Goal: Task Accomplishment & Management: Use online tool/utility

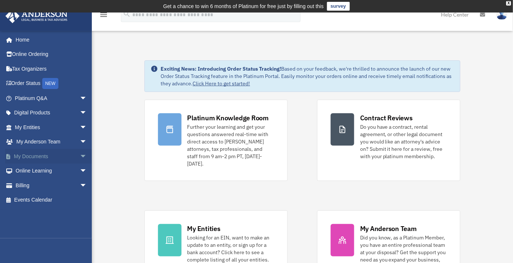
click at [80, 156] on span "arrow_drop_down" at bounding box center [87, 156] width 15 height 15
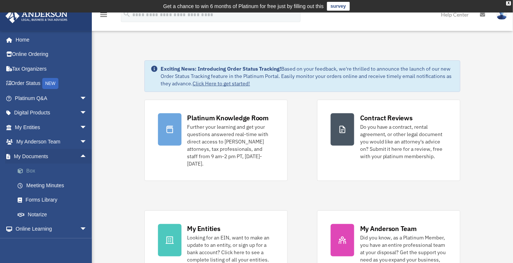
click at [30, 169] on link "Box" at bounding box center [54, 171] width 88 height 15
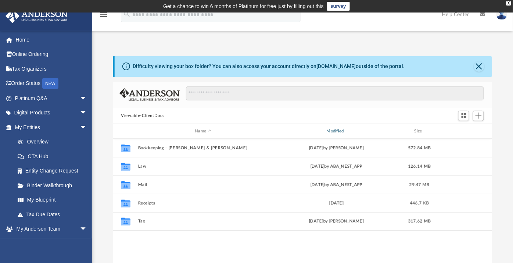
scroll to position [161, 373]
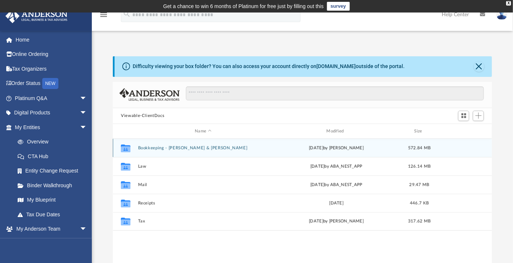
click at [160, 148] on button "Bookkeeping - [PERSON_NAME] & [PERSON_NAME]" at bounding box center [203, 148] width 130 height 5
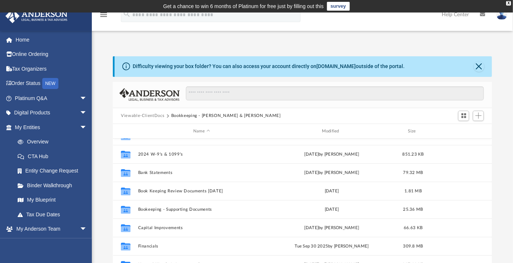
scroll to position [41, 0]
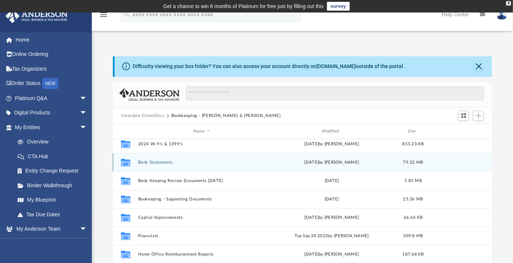
click at [157, 160] on button "Bank Statements" at bounding box center [201, 162] width 127 height 5
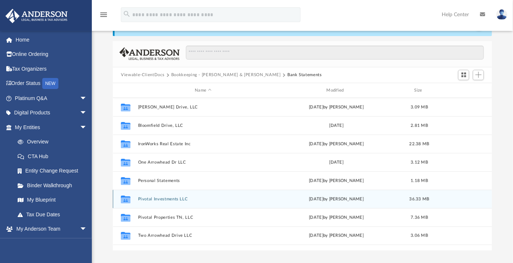
click at [159, 195] on div "Collaborated Folder Pivotal Investments LLC [DATE] by [PERSON_NAME] 36.33 MB" at bounding box center [302, 199] width 379 height 18
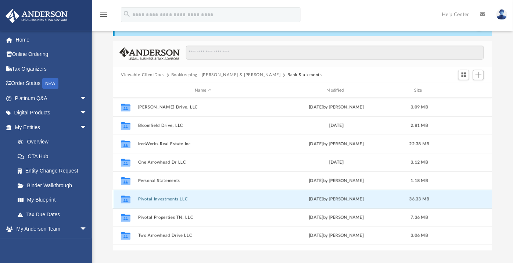
click at [161, 197] on button "Pivotal Investments LLC" at bounding box center [203, 199] width 130 height 5
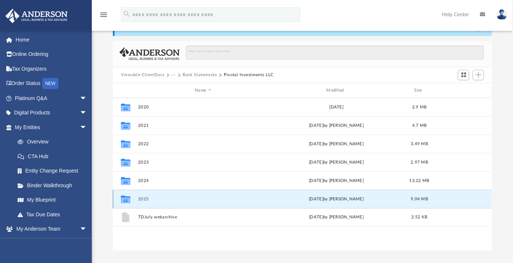
click at [145, 199] on button "2025" at bounding box center [203, 199] width 130 height 5
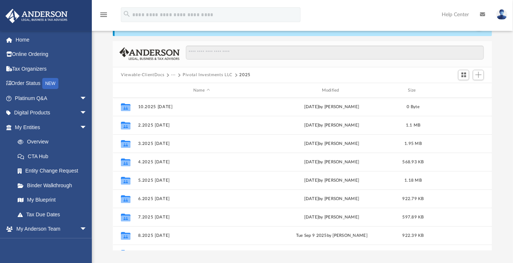
scroll to position [0, 0]
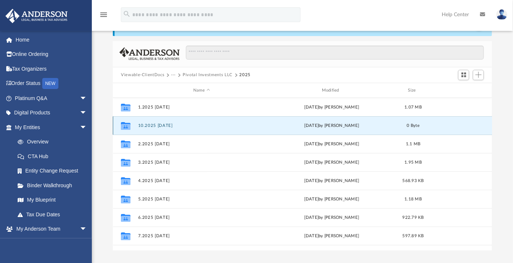
click at [155, 125] on button "10.2025 [DATE]" at bounding box center [201, 125] width 127 height 5
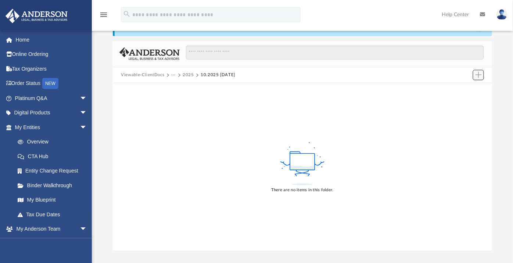
click at [482, 71] on button "Add" at bounding box center [478, 75] width 11 height 10
click at [470, 87] on li "Upload" at bounding box center [468, 90] width 24 height 8
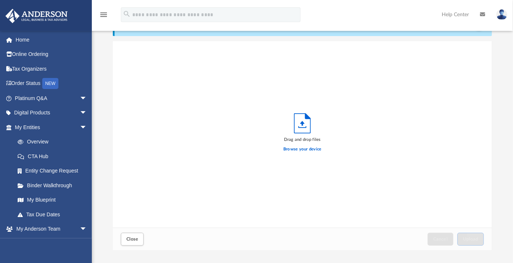
scroll to position [180, 373]
click at [299, 147] on label "Browse your device" at bounding box center [302, 149] width 38 height 7
click at [291, 148] on label "Browse your device" at bounding box center [302, 149] width 38 height 7
click at [0, 0] on input "Browse your device" at bounding box center [0, 0] width 0 height 0
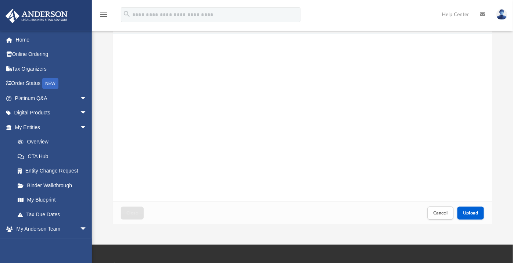
scroll to position [82, 0]
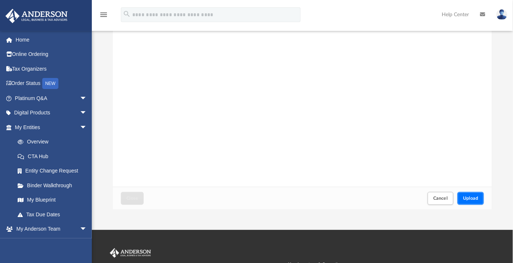
click at [471, 193] on button "Upload" at bounding box center [470, 198] width 26 height 13
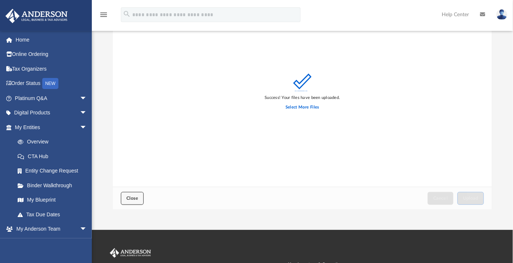
click at [127, 197] on span "Close" at bounding box center [132, 198] width 12 height 4
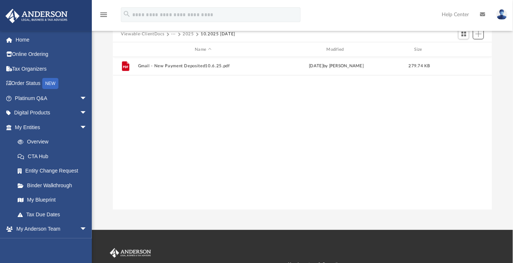
scroll to position [161, 373]
